Goal: Information Seeking & Learning: Learn about a topic

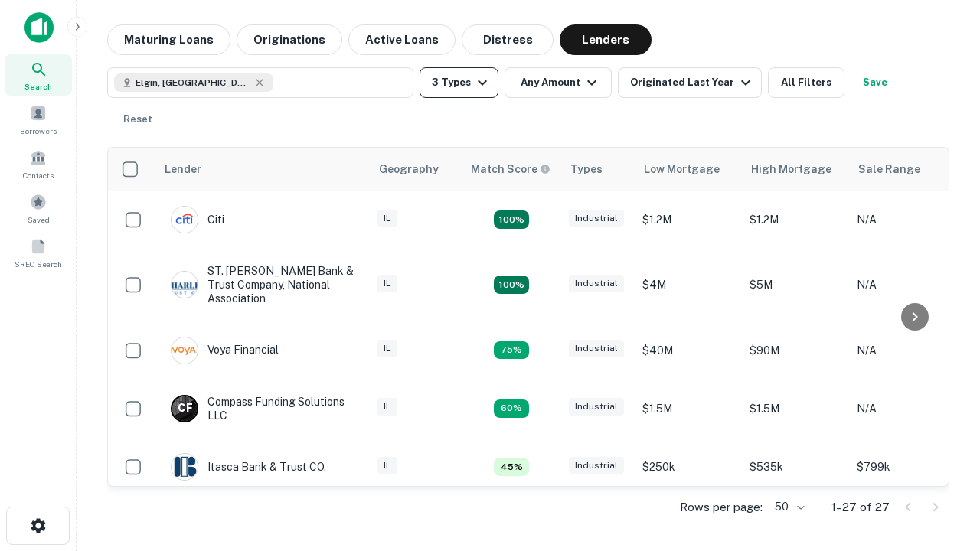
click at [458, 83] on button "3 Types" at bounding box center [458, 82] width 79 height 31
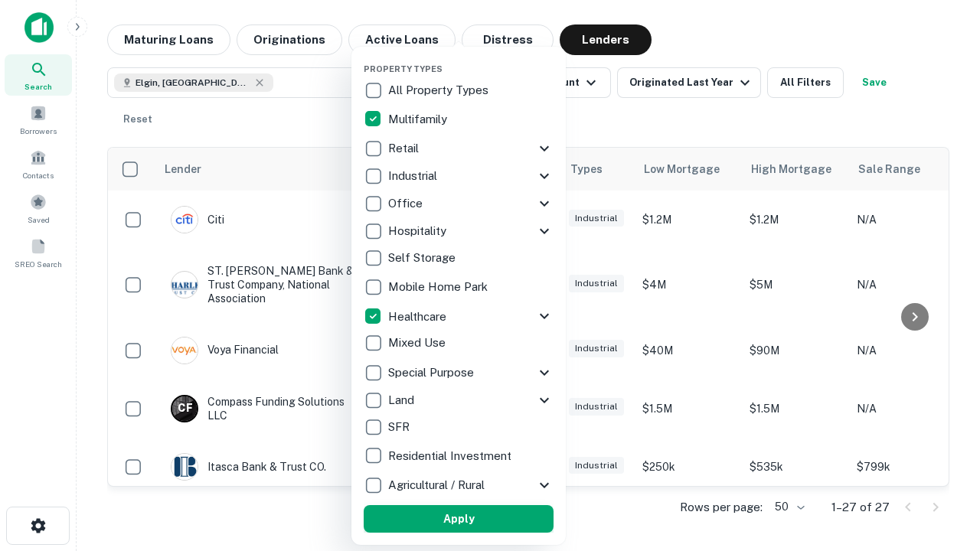
click at [458, 519] on button "Apply" at bounding box center [458, 519] width 190 height 28
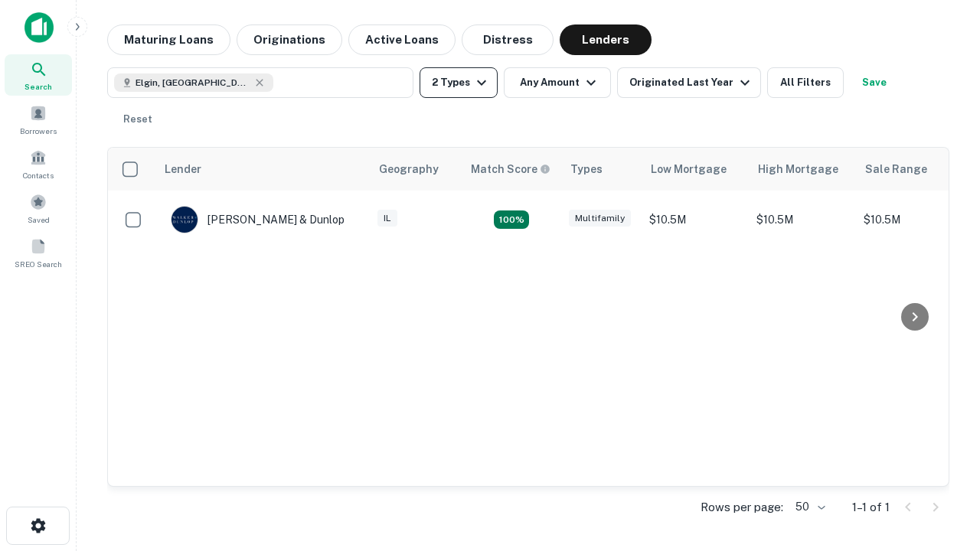
click at [458, 83] on button "2 Types" at bounding box center [458, 82] width 78 height 31
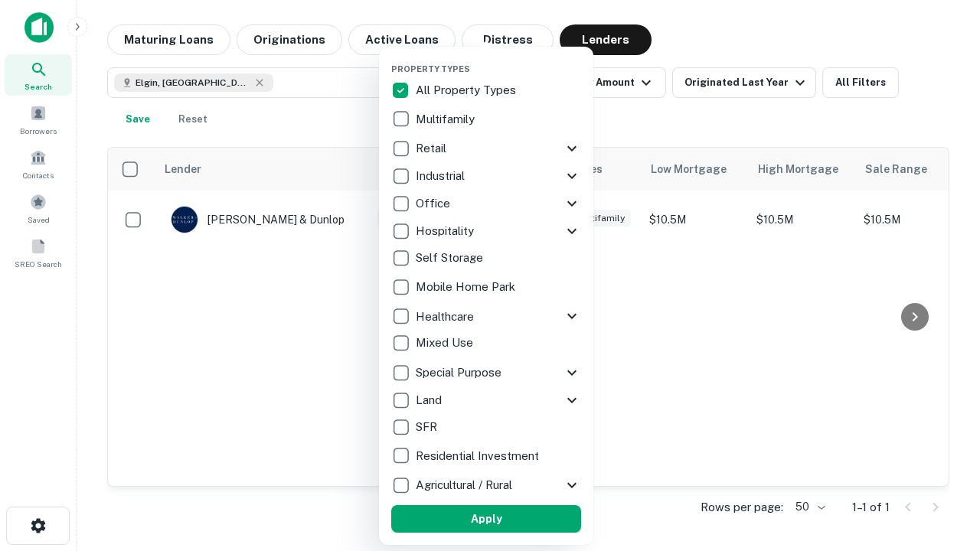
click at [486, 519] on button "Apply" at bounding box center [486, 519] width 190 height 28
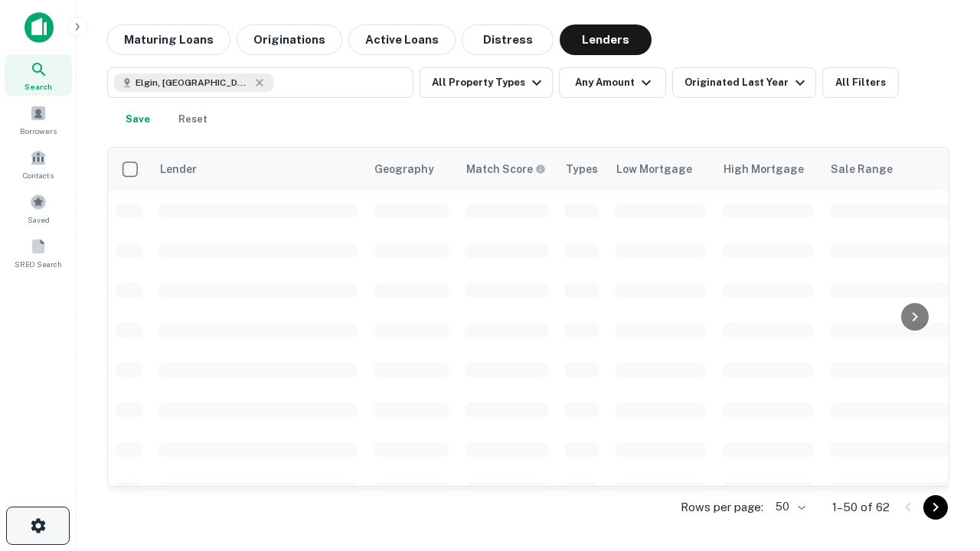
click at [37, 526] on icon "button" at bounding box center [38, 526] width 18 height 18
